Goal: Information Seeking & Learning: Learn about a topic

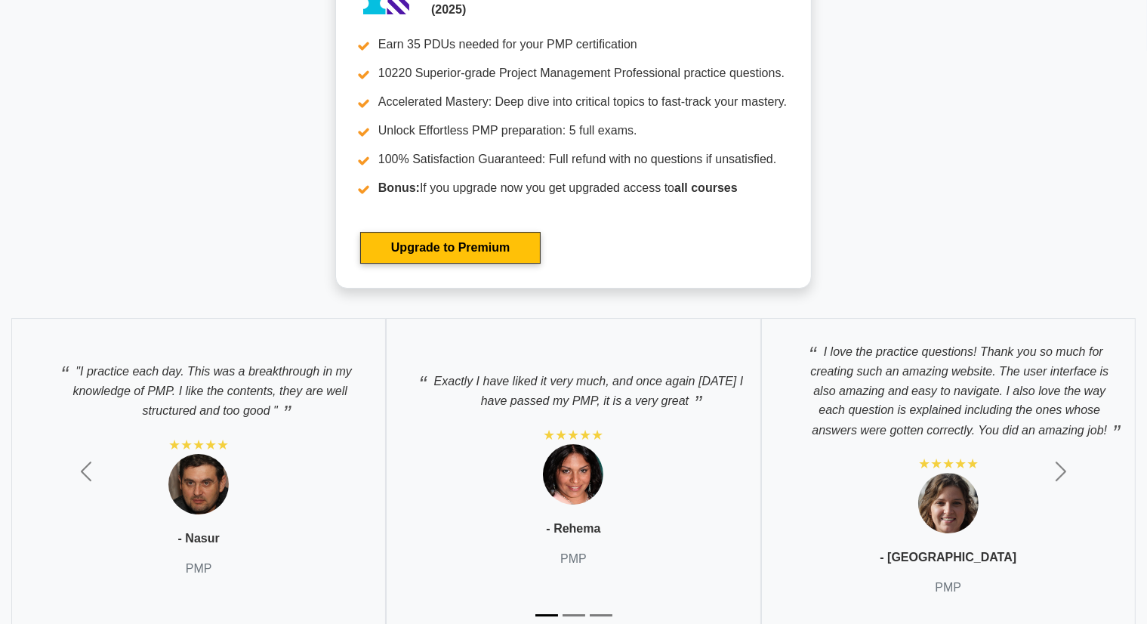
scroll to position [5114, 0]
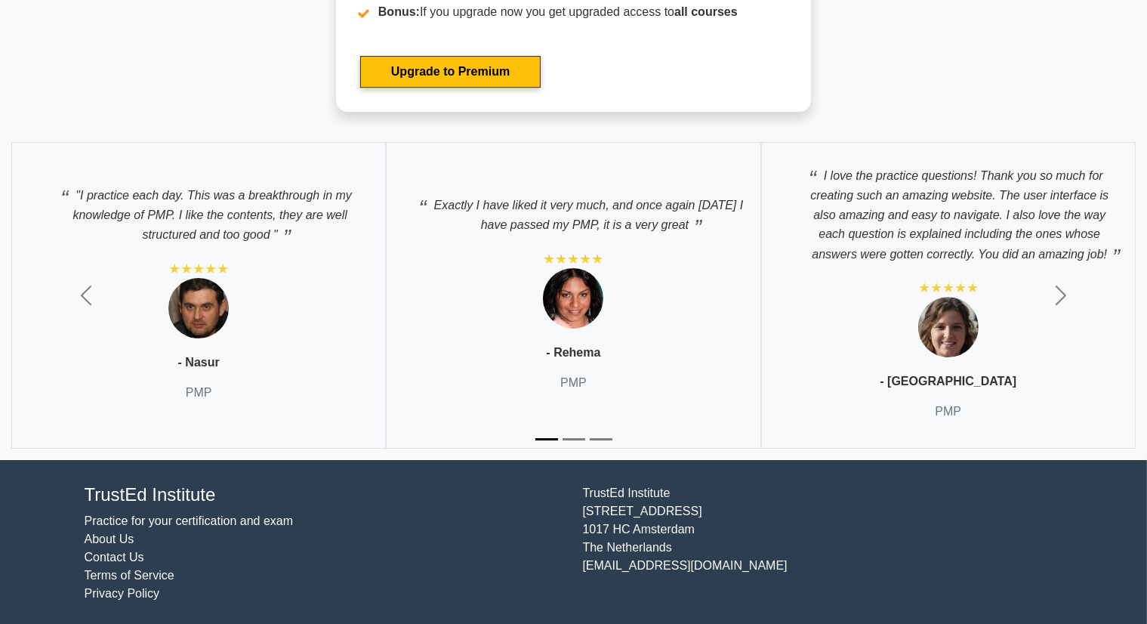
click at [191, 520] on link "Practice for your certification and exam" at bounding box center [189, 520] width 209 height 13
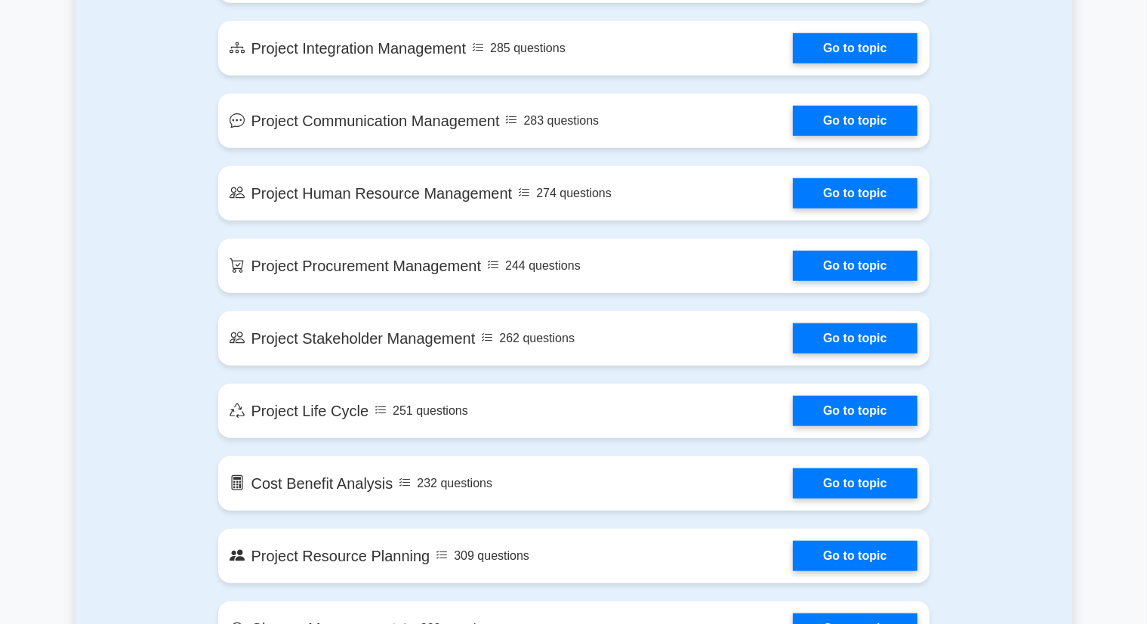
scroll to position [1118, 0]
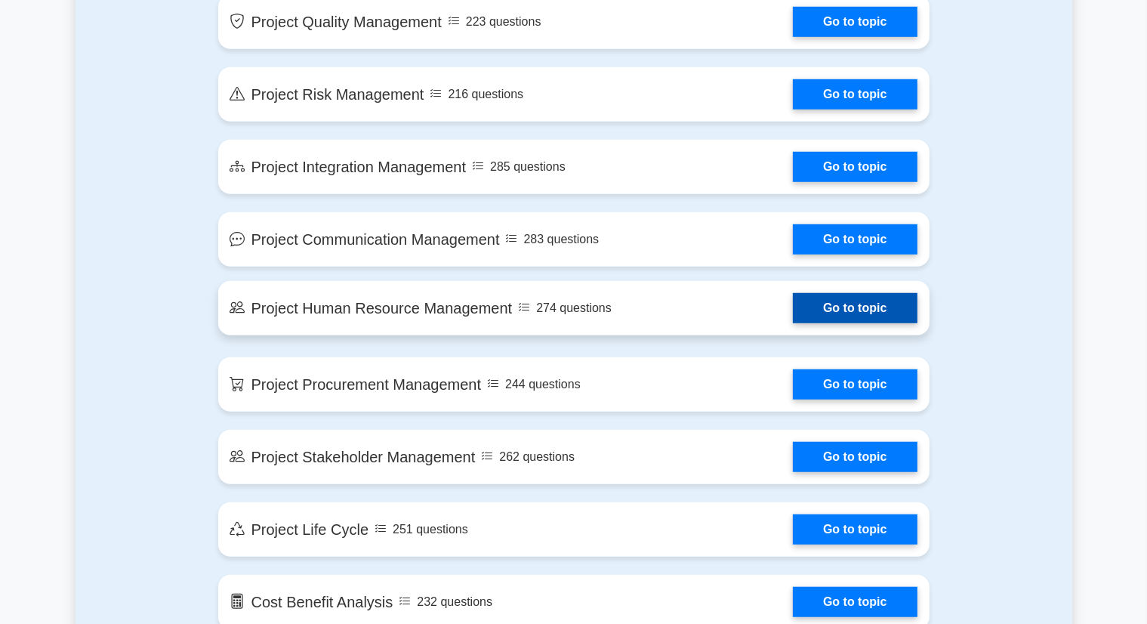
click at [861, 301] on link "Go to topic" at bounding box center [855, 308] width 124 height 30
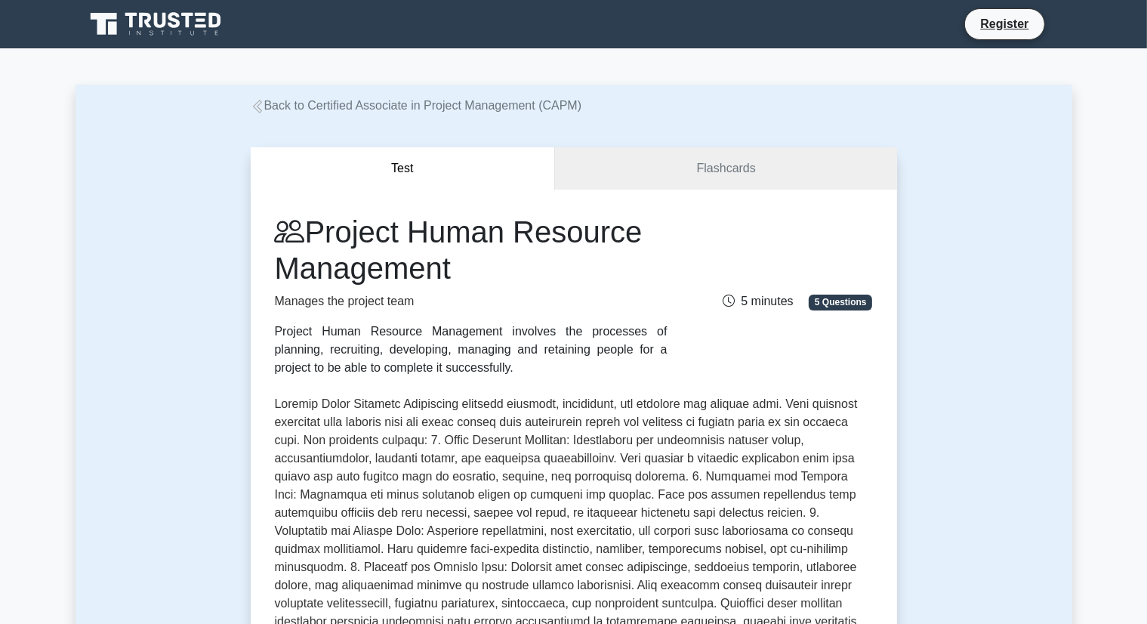
click at [861, 301] on span "5 Questions" at bounding box center [840, 302] width 63 height 15
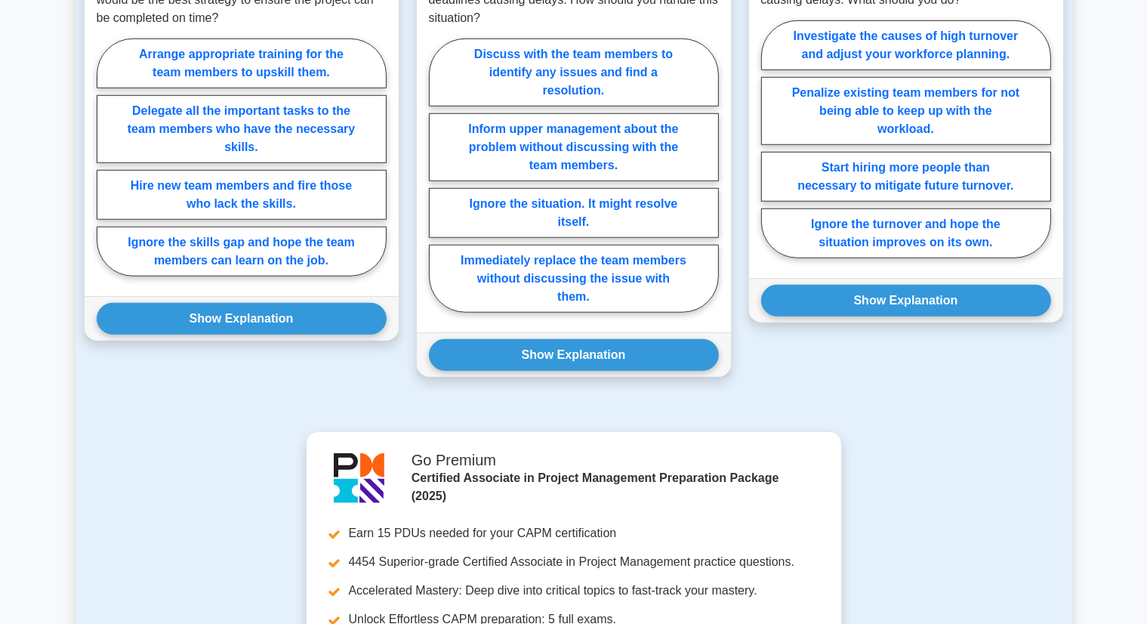
scroll to position [1350, 0]
